Goal: Transaction & Acquisition: Purchase product/service

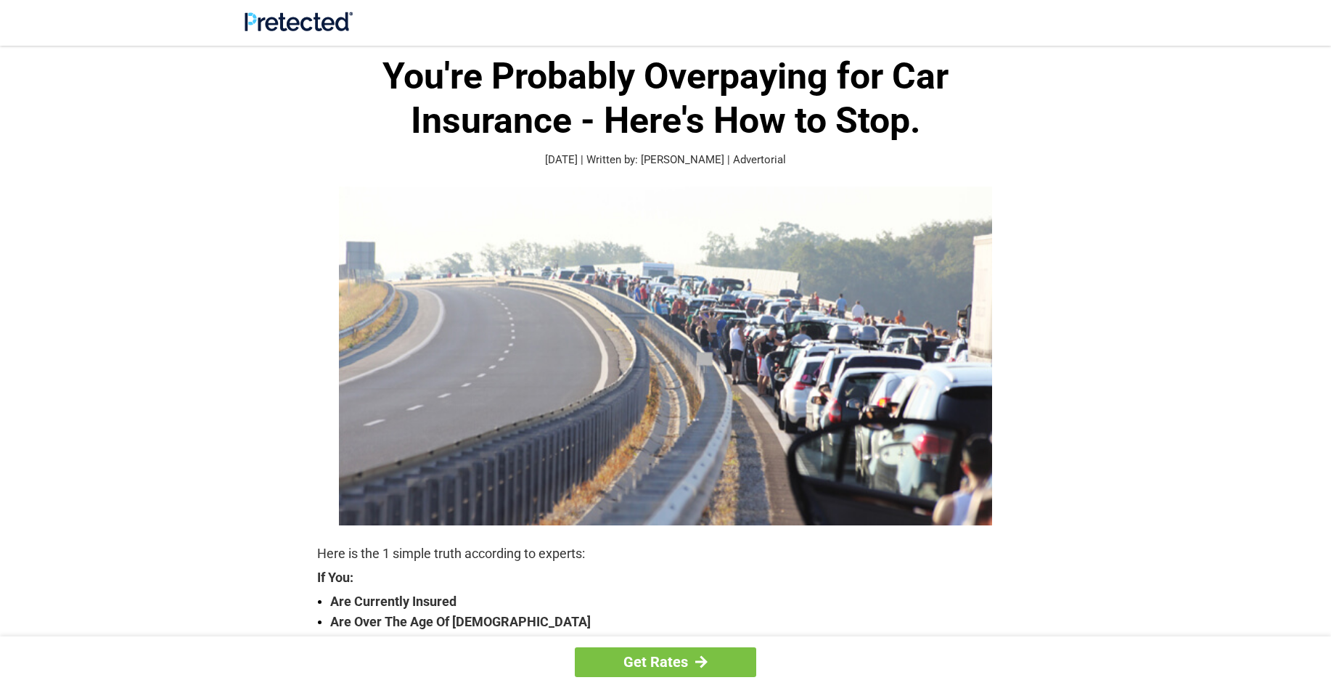
scroll to position [73, 0]
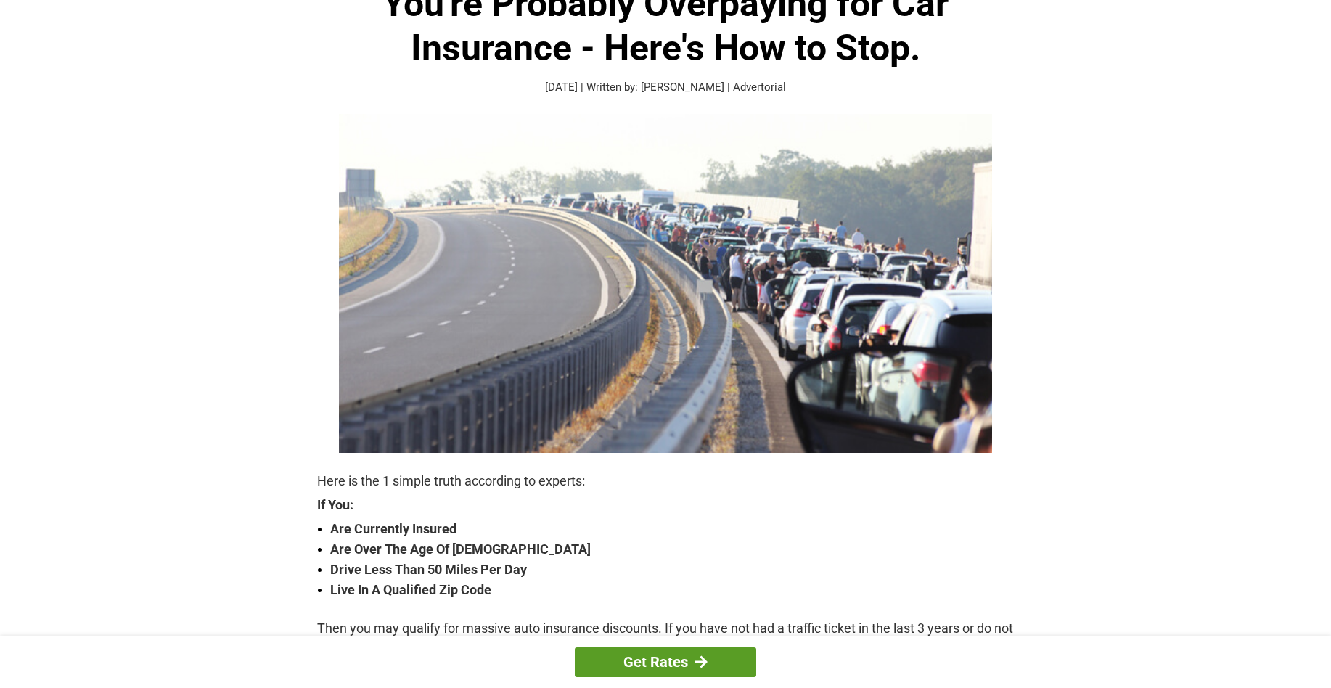
click at [685, 663] on link "Get Rates" at bounding box center [665, 662] width 181 height 30
click at [917, 588] on strong "Live In A Qualified Zip Code" at bounding box center [671, 590] width 683 height 20
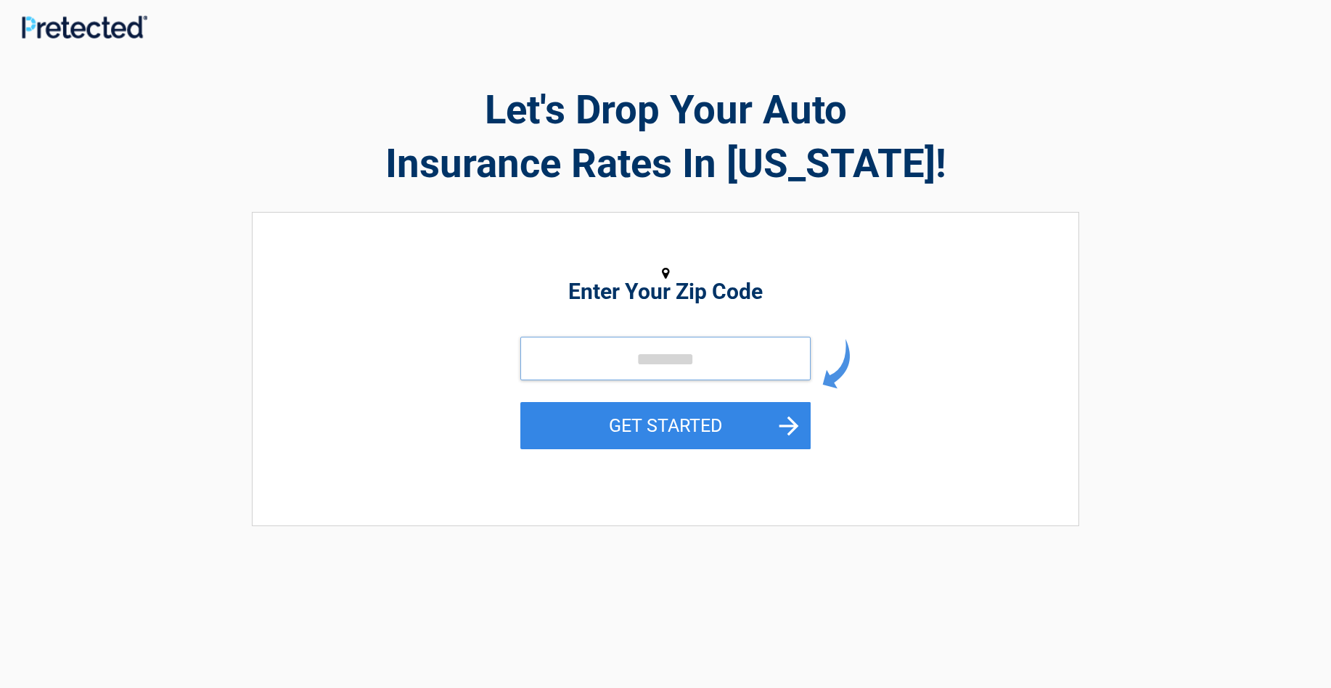
click at [611, 356] on input "tel" at bounding box center [665, 359] width 290 height 44
type input "*****"
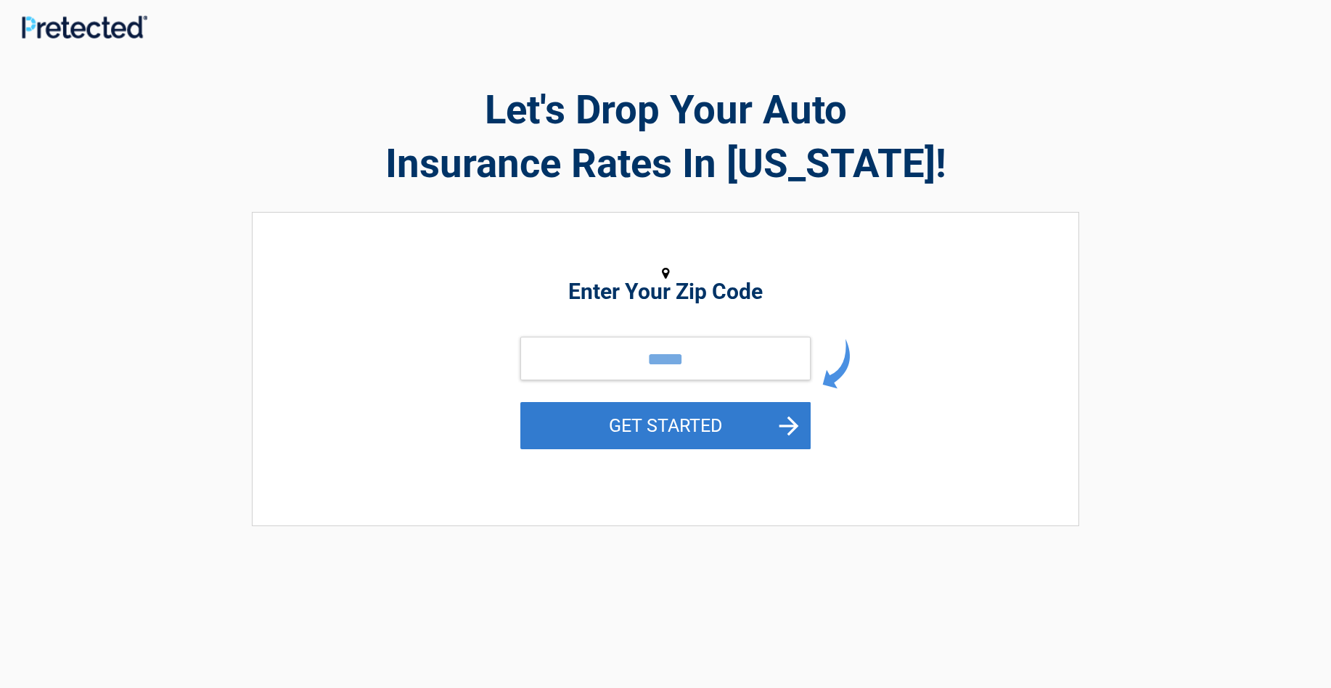
click at [730, 427] on button "GET STARTED" at bounding box center [665, 425] width 290 height 47
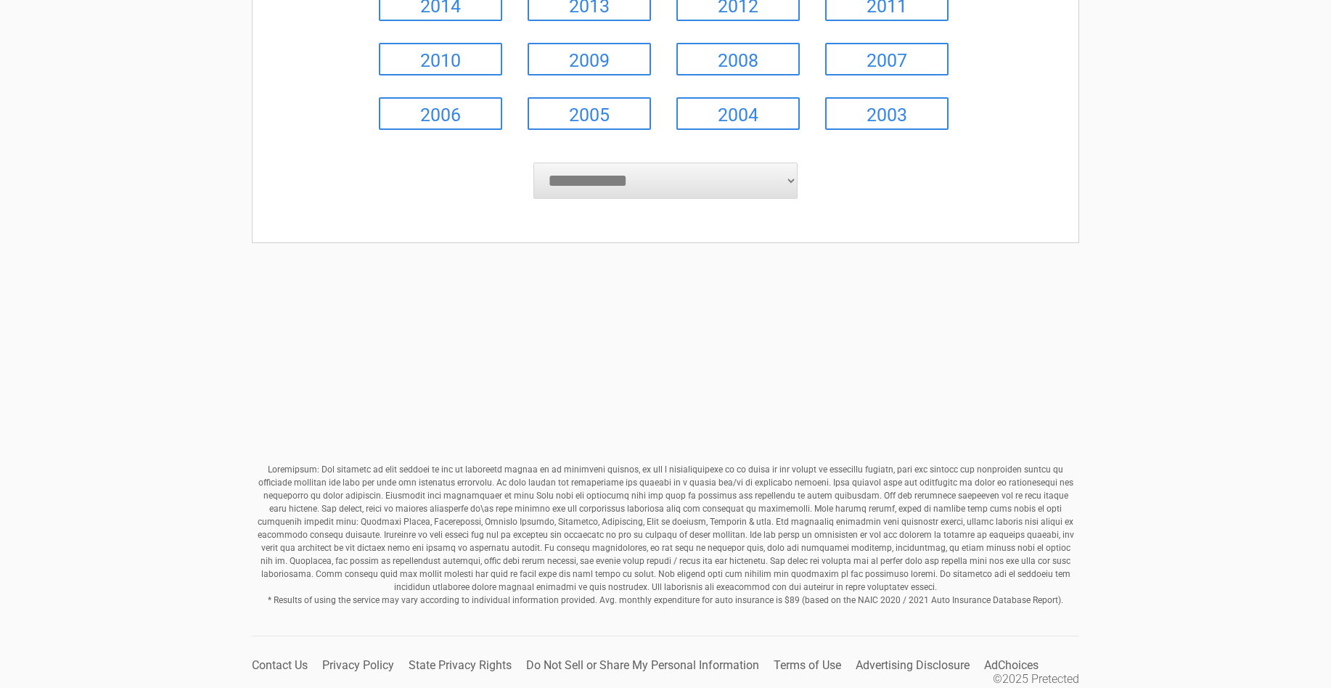
scroll to position [404, 0]
